Goal: Navigation & Orientation: Find specific page/section

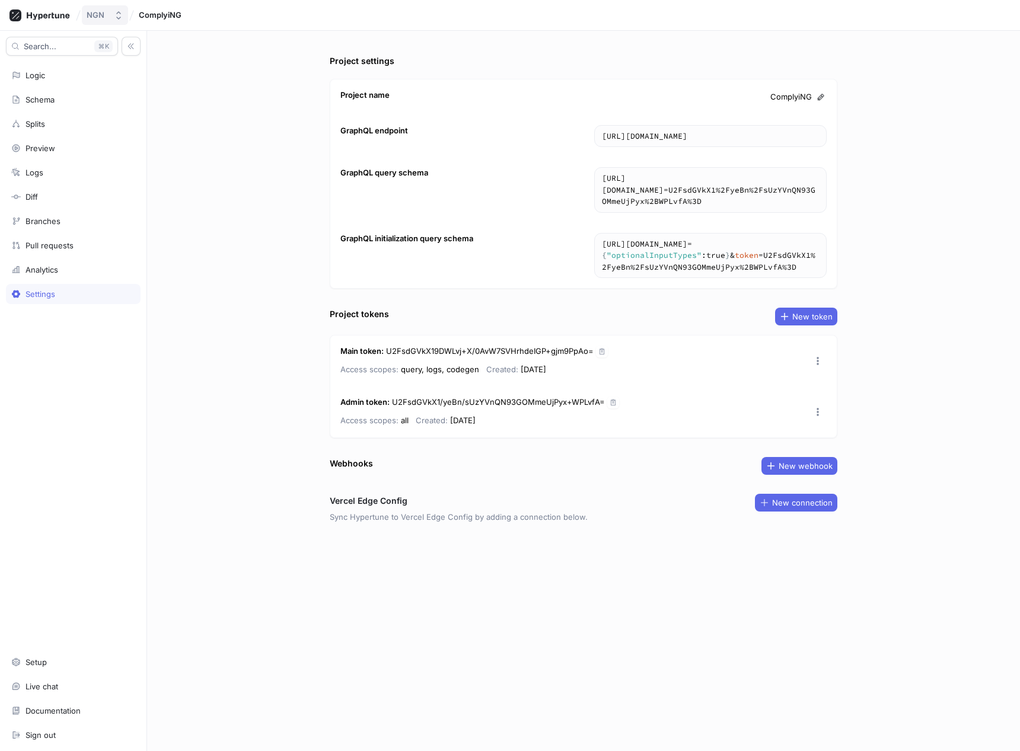
click at [102, 14] on div "NGN" at bounding box center [96, 15] width 18 height 10
click at [39, 27] on div "NGN ComplyiNG" at bounding box center [510, 15] width 1020 height 31
click at [46, 9] on icon at bounding box center [39, 15] width 60 height 12
